Goal: Task Accomplishment & Management: Find specific page/section

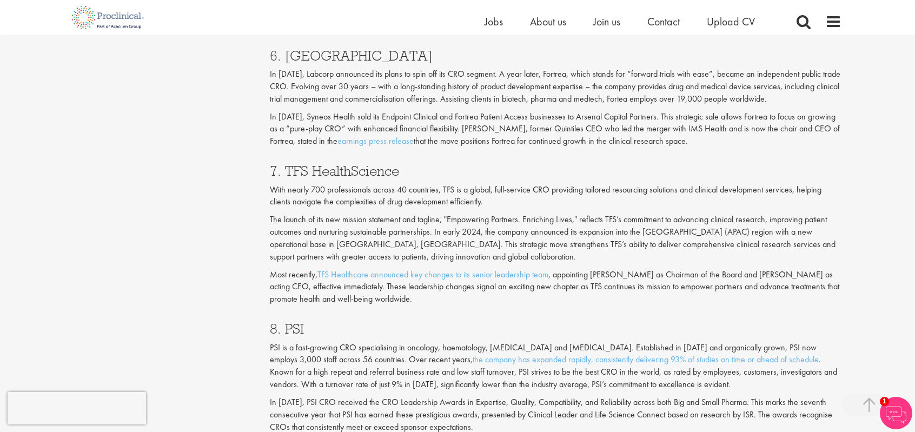
scroll to position [2002, 0]
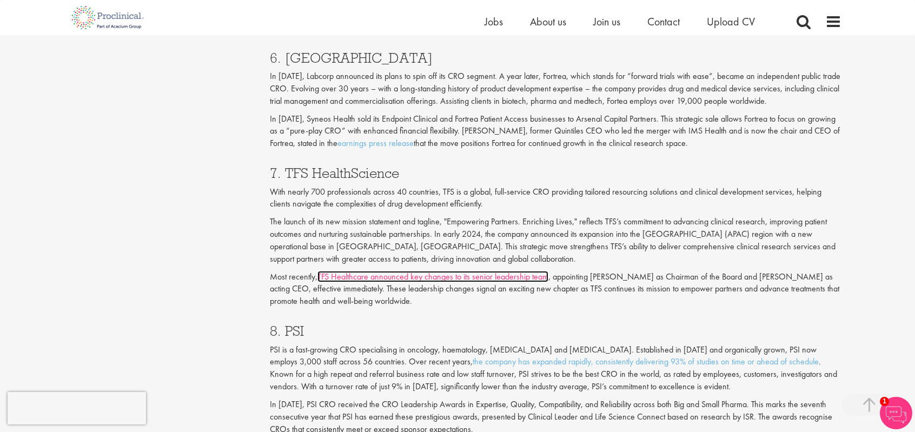
click at [516, 278] on link "TFS Healthcare announced key changes to its senior leadership team" at bounding box center [433, 276] width 231 height 11
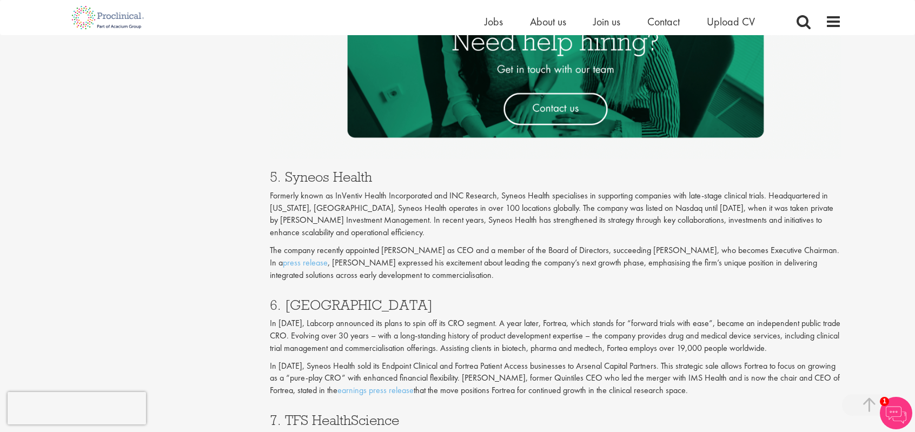
scroll to position [1407, 0]
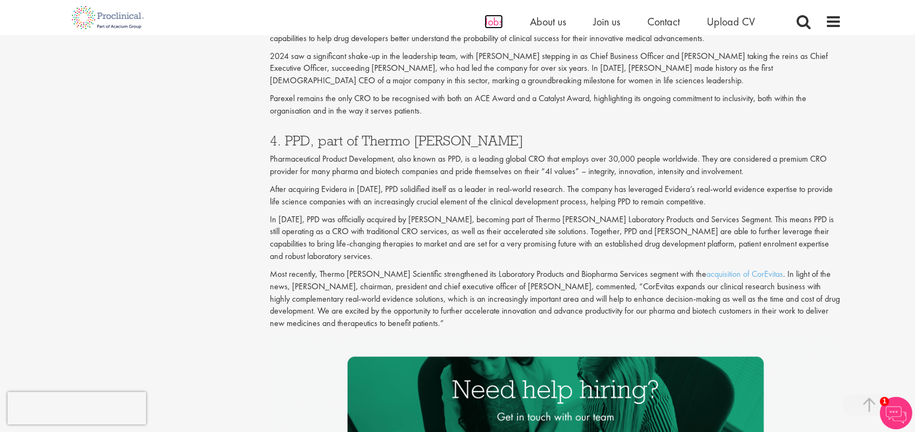
click at [496, 23] on span "Jobs" at bounding box center [494, 22] width 18 height 14
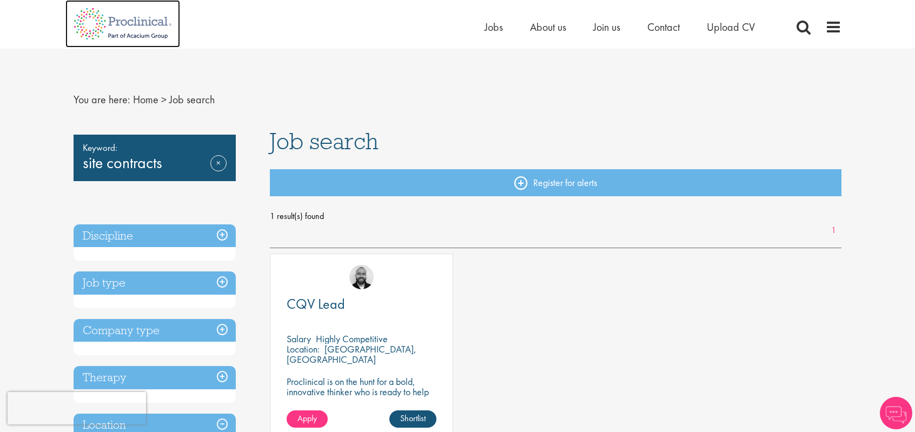
click at [135, 19] on img at bounding box center [122, 24] width 115 height 48
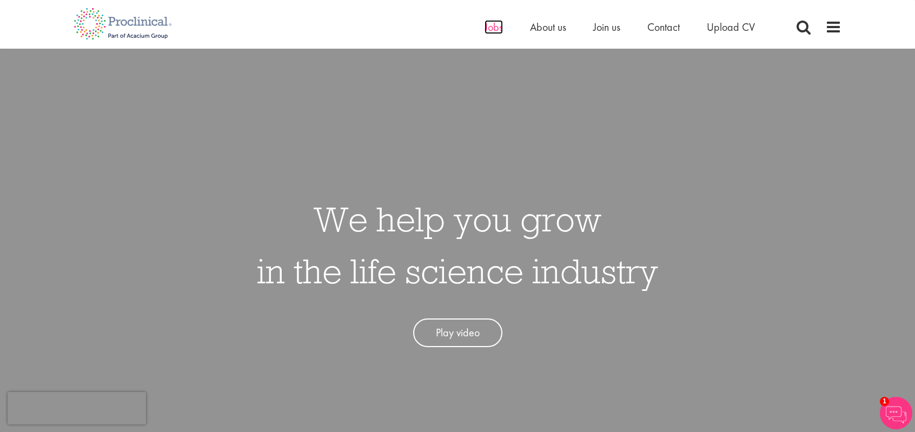
click at [497, 33] on span "Jobs" at bounding box center [494, 27] width 18 height 14
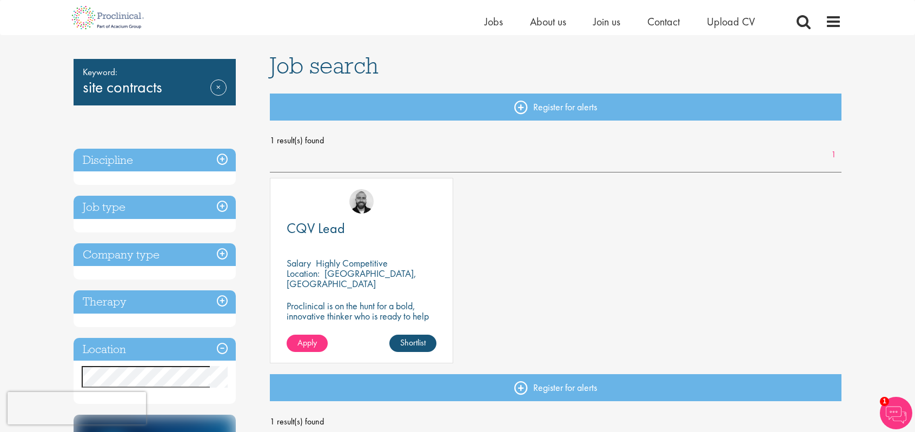
scroll to position [162, 0]
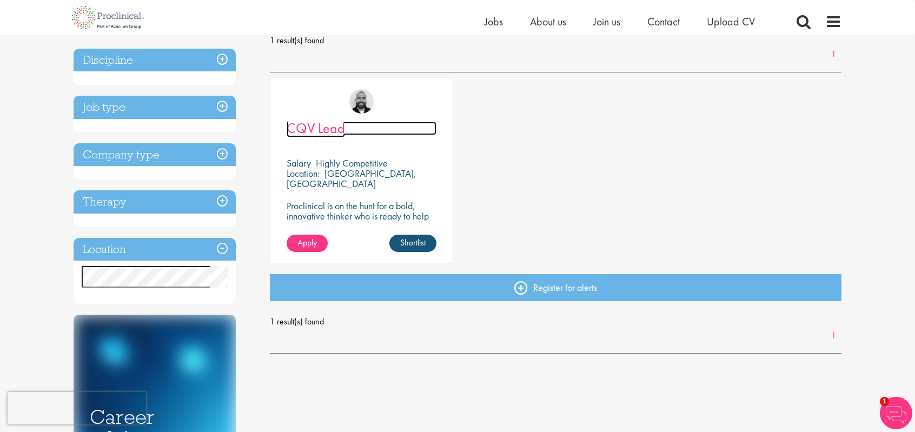
click at [325, 131] on span "CQV Lead" at bounding box center [316, 128] width 58 height 18
